Goal: Download file/media

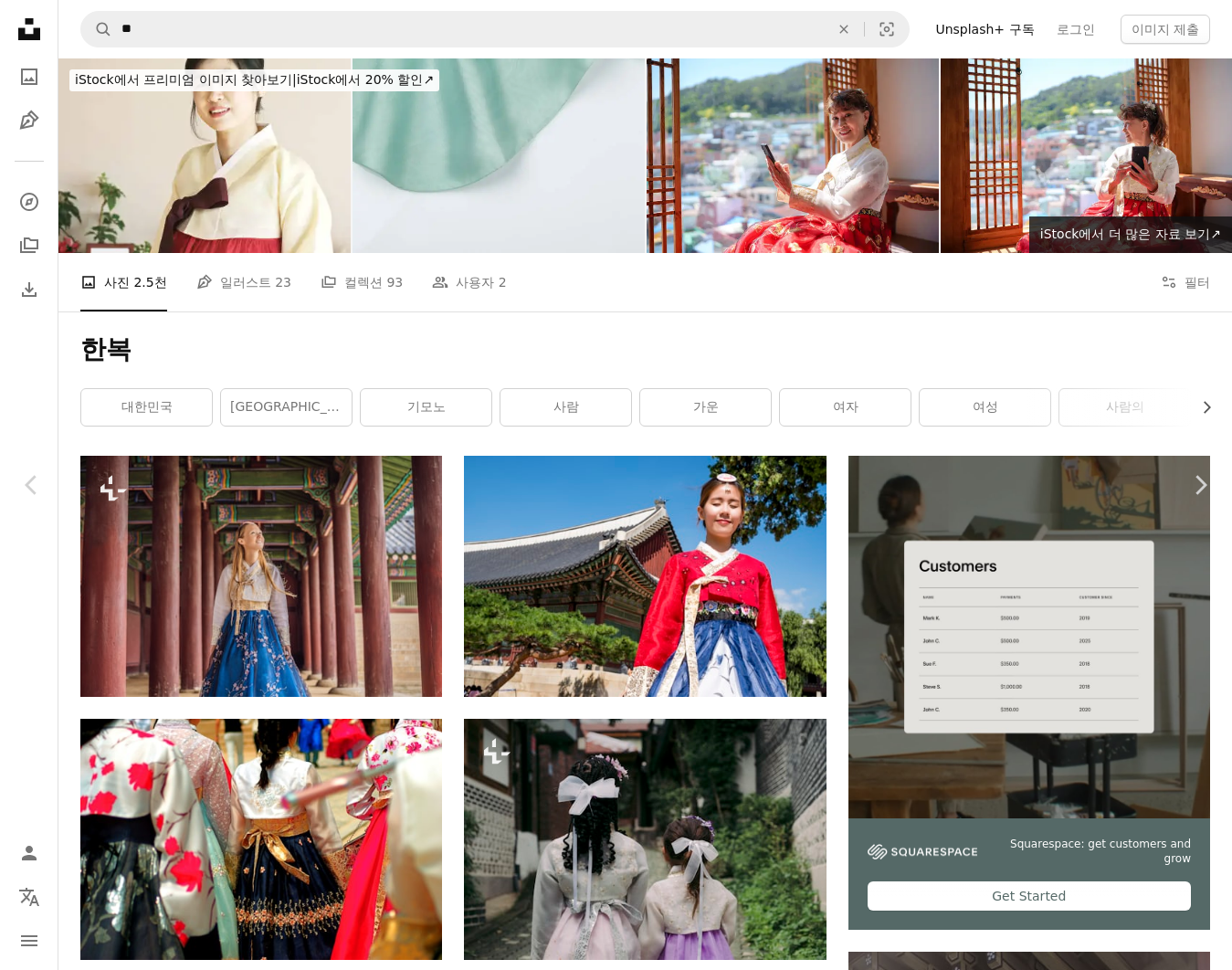
scroll to position [60808, 0]
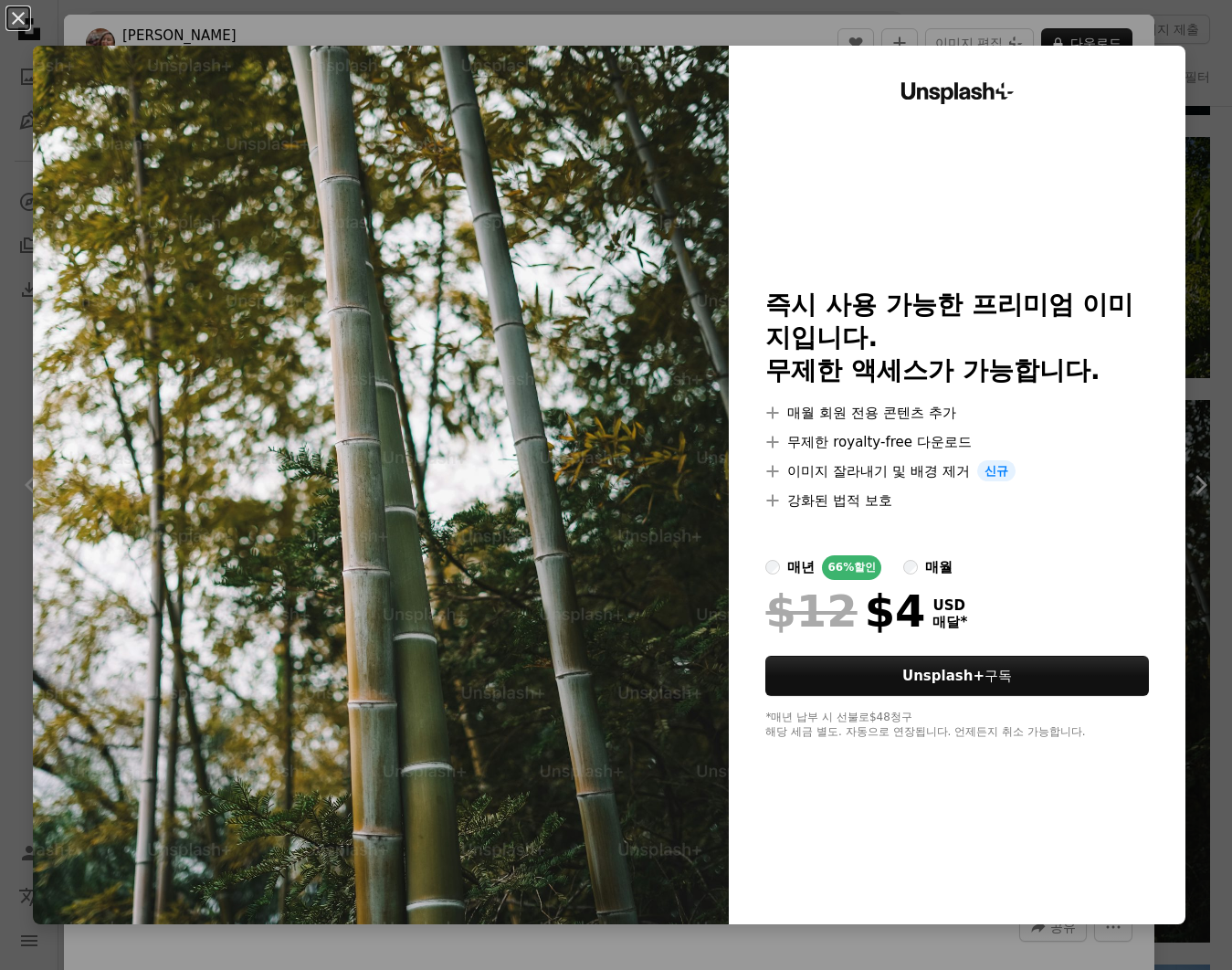
click at [1160, 21] on div "An X shape Unsplash+ 즉시 사용 가능한 프리미엄 이미지입니다. 무제한 액세스가 가능합니다. A plus sign 매월 회원 전…" at bounding box center [616, 485] width 1232 height 970
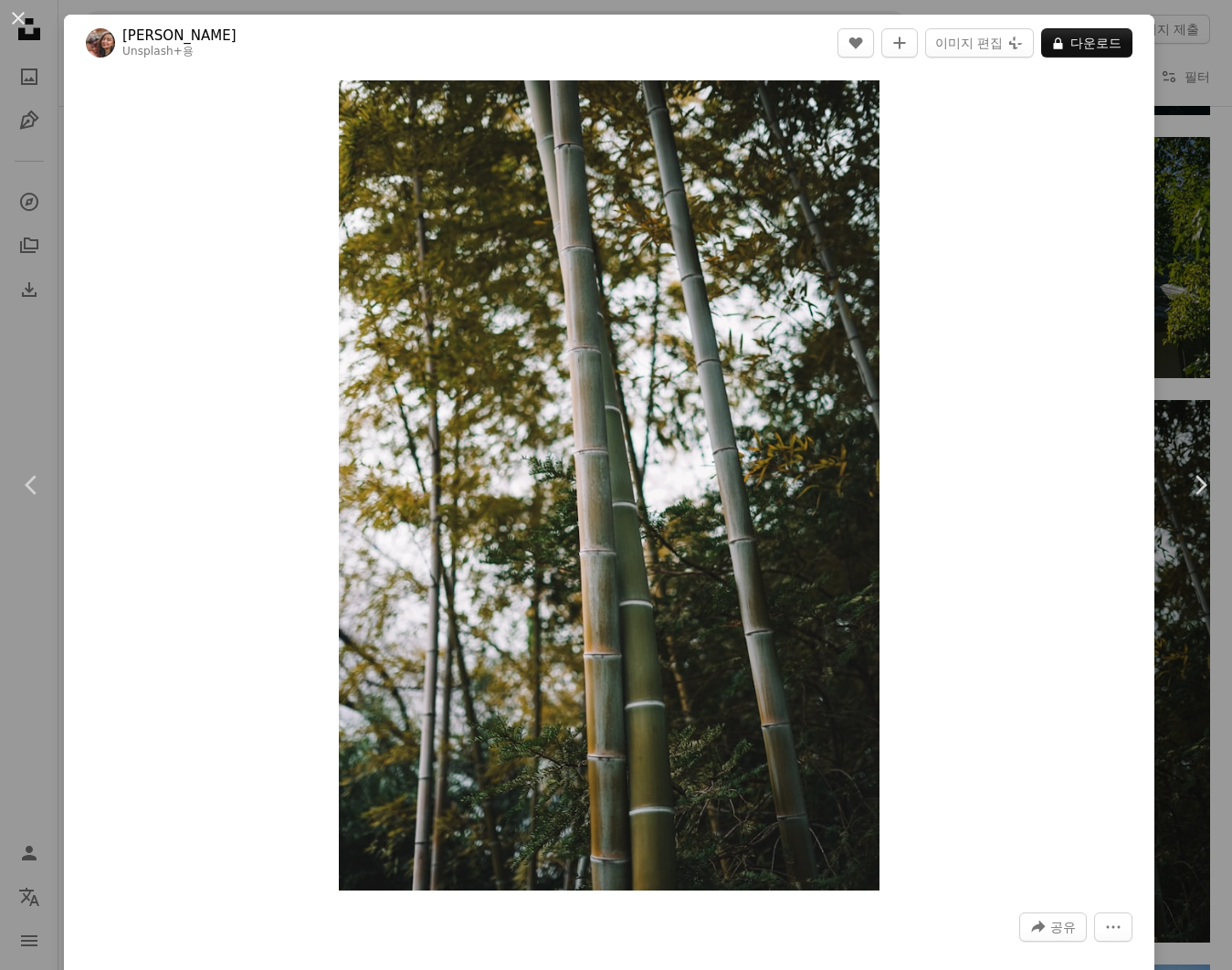
click at [1193, 63] on div "An X shape Chevron left Chevron right Lala Azizli Unsplash+ 용 A heart A plus si…" at bounding box center [616, 485] width 1232 height 970
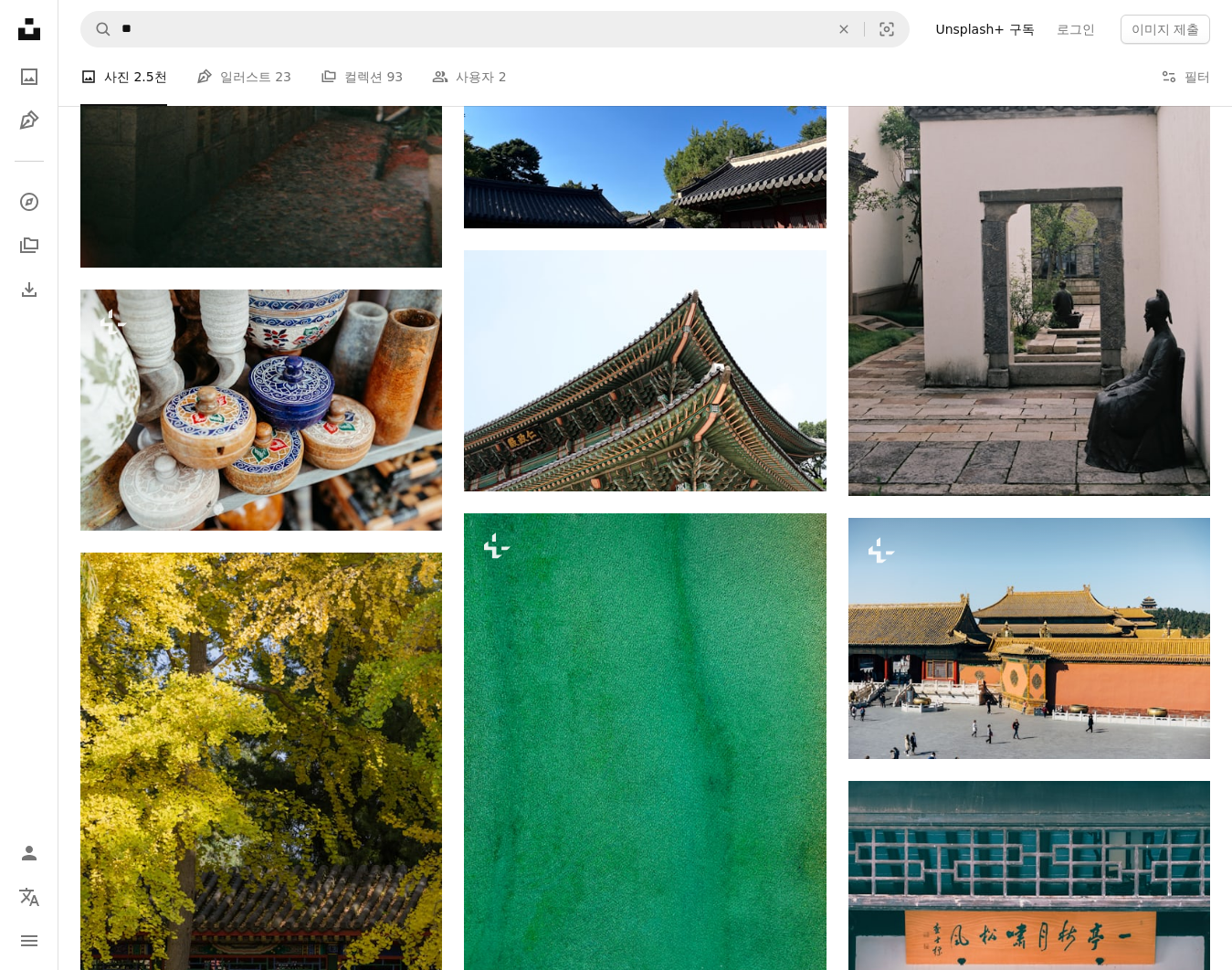
scroll to position [62962, 0]
